Goal: Information Seeking & Learning: Learn about a topic

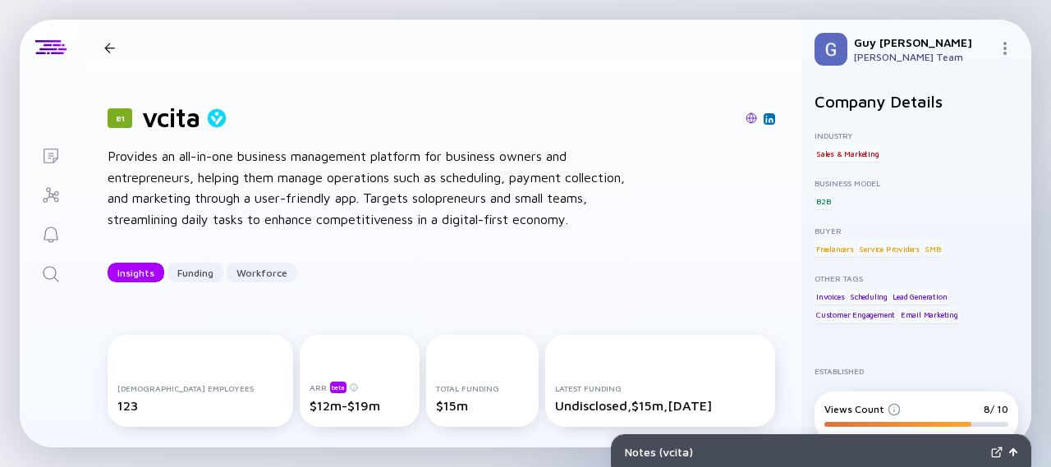
click at [107, 51] on div at bounding box center [109, 48] width 11 height 11
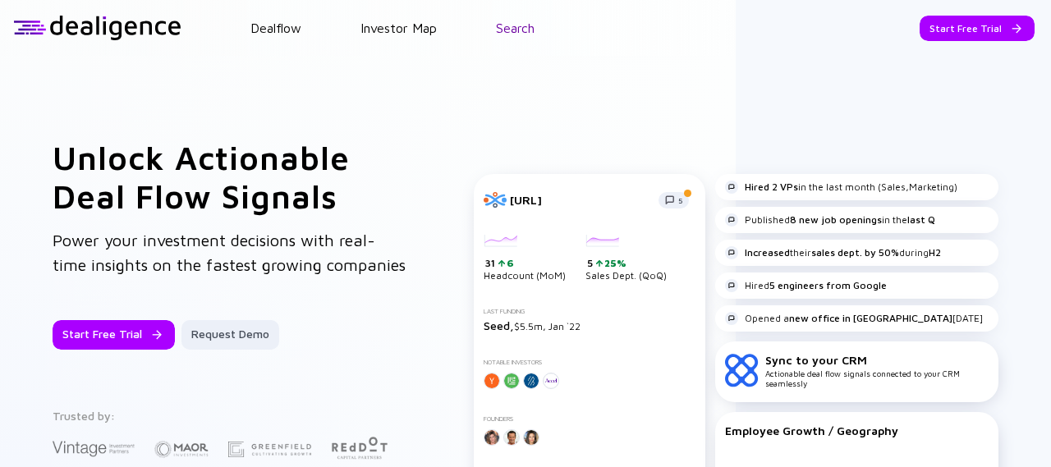
click at [518, 30] on link "Search" at bounding box center [515, 28] width 39 height 15
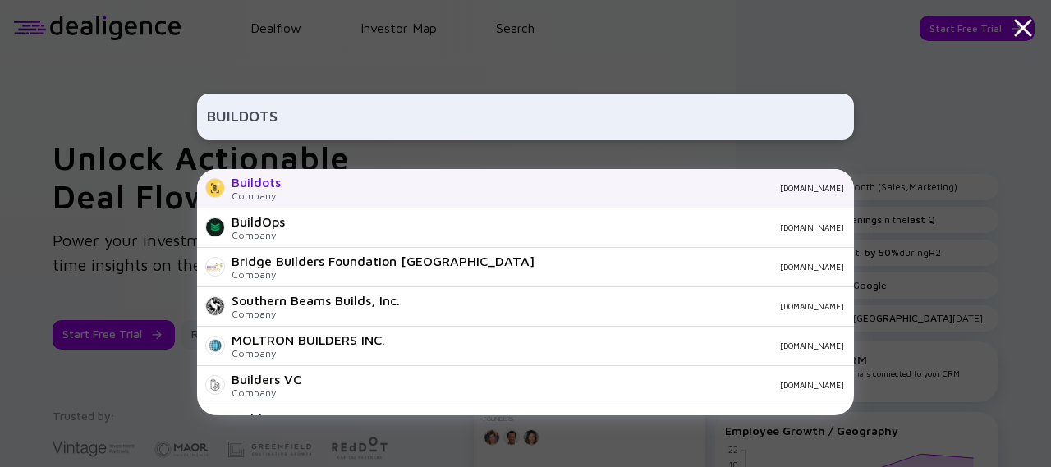
type input "BUILDOTS"
click at [424, 196] on div "Buildots Company [DOMAIN_NAME]" at bounding box center [525, 188] width 657 height 39
